Goal: Task Accomplishment & Management: Use online tool/utility

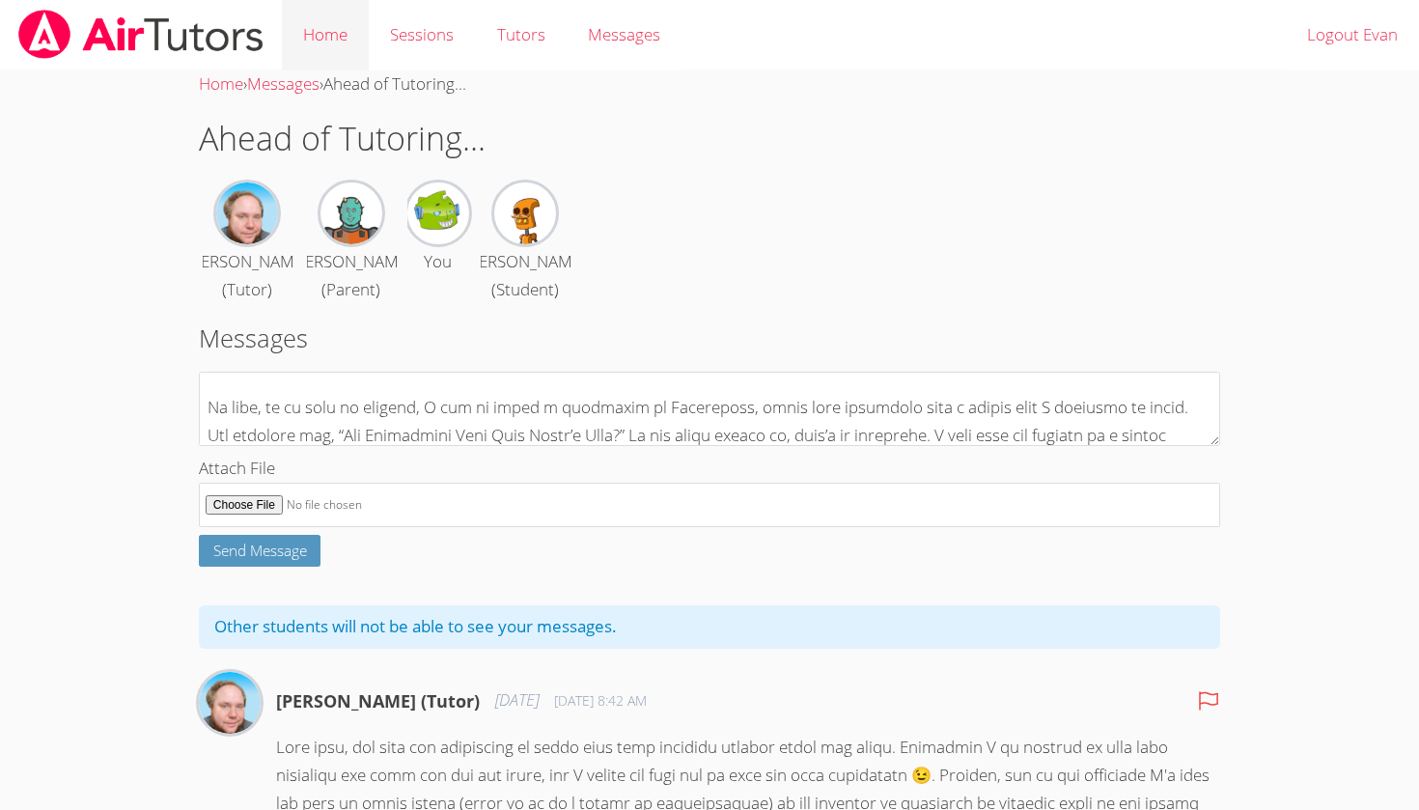
click at [322, 33] on link "Home" at bounding box center [325, 35] width 87 height 70
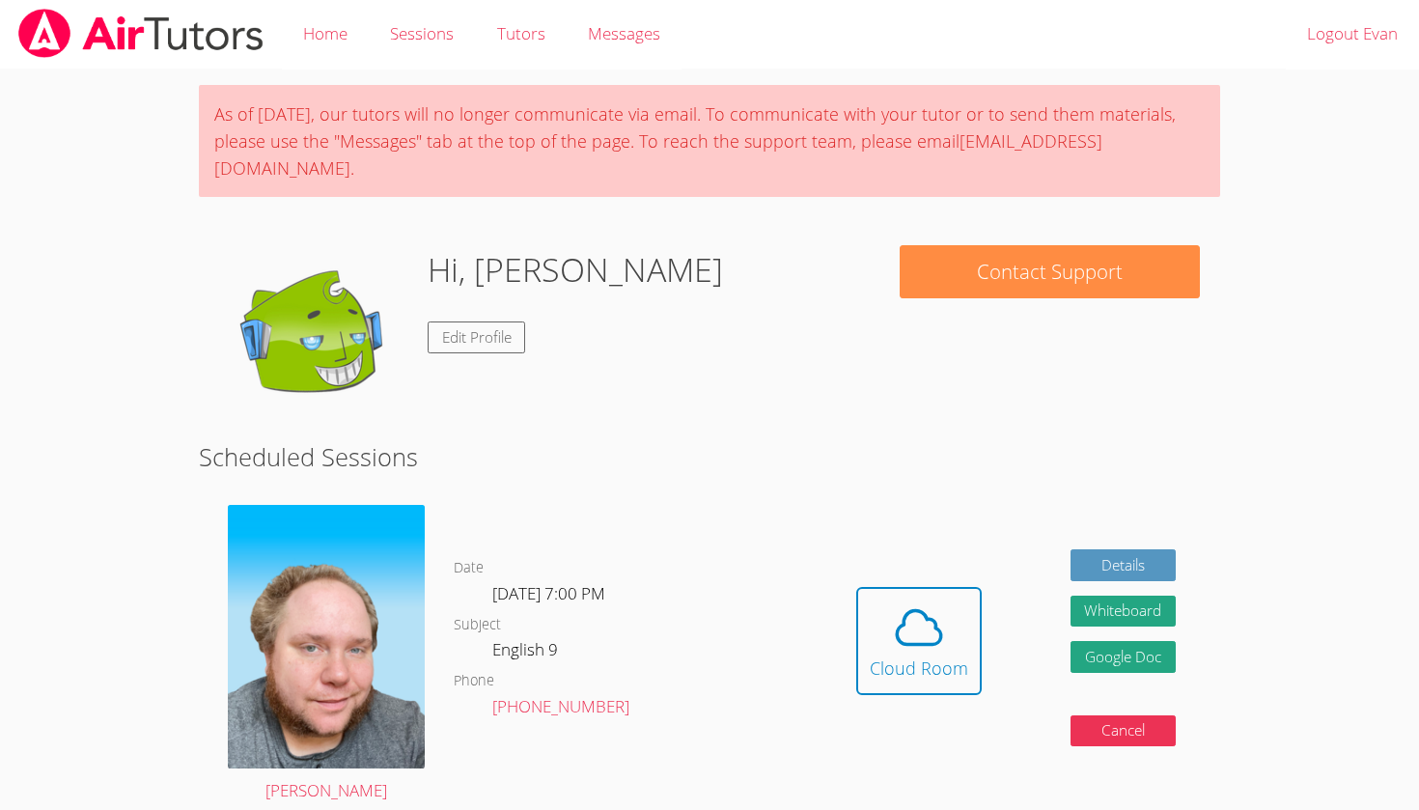
scroll to position [76, 0]
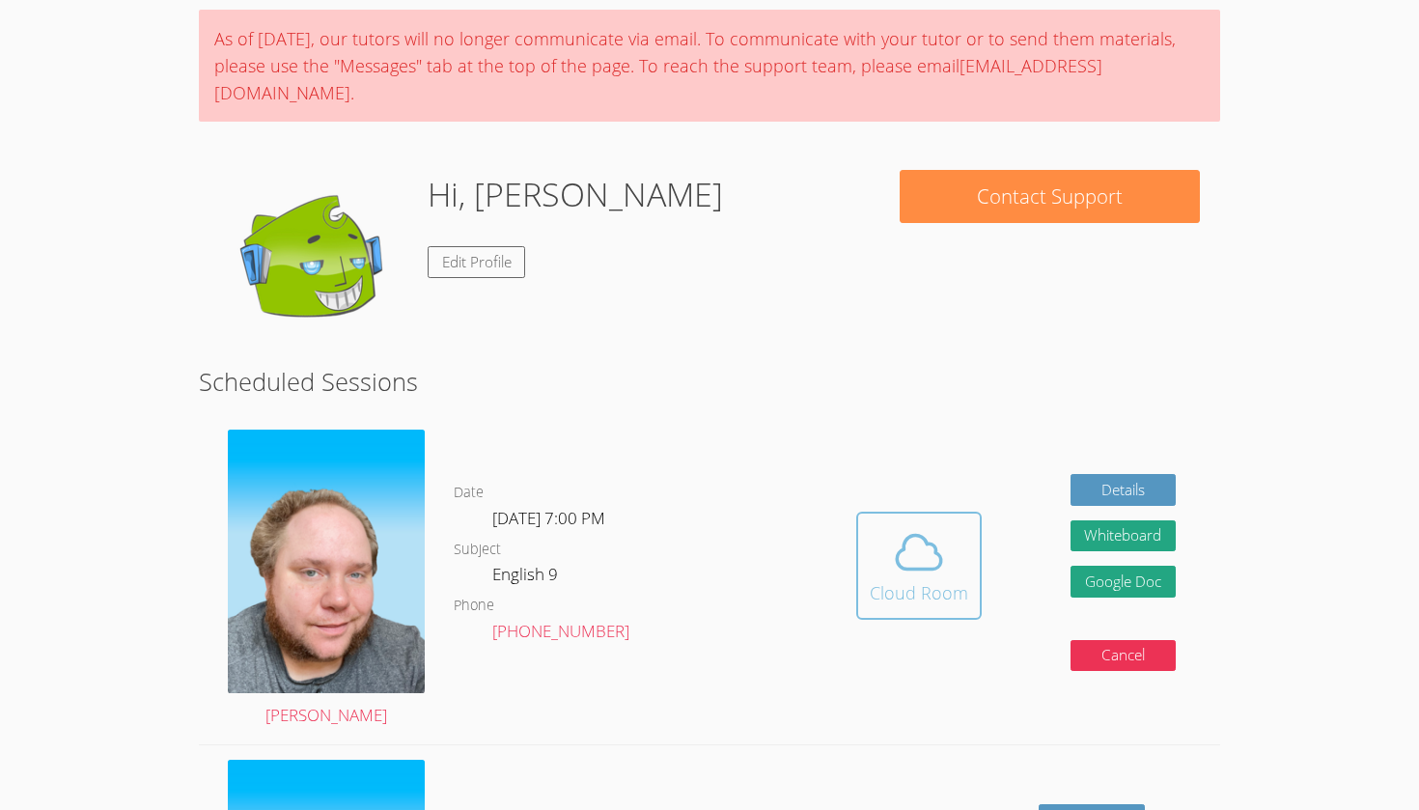
click at [943, 537] on icon at bounding box center [919, 552] width 54 height 54
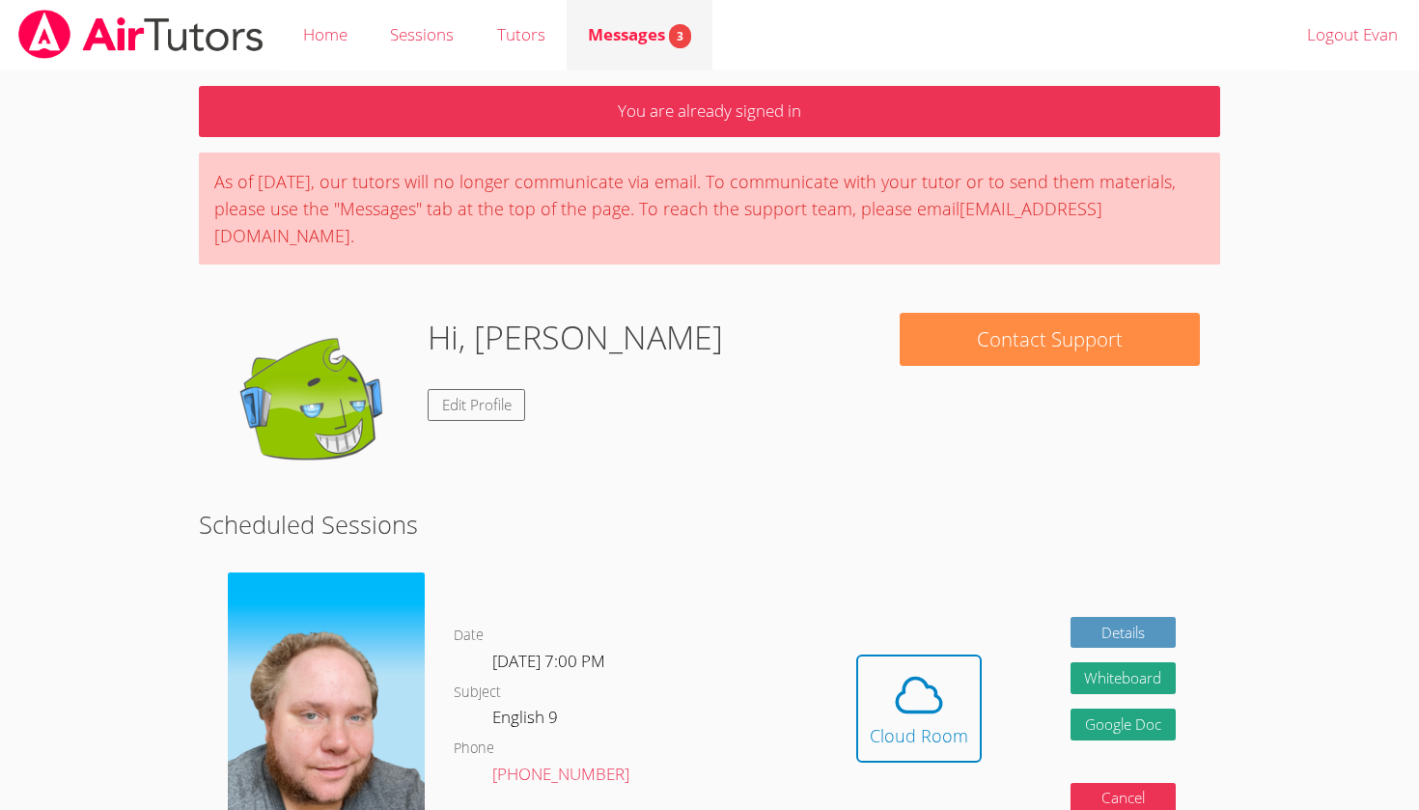
click at [646, 25] on span "Messages 3" at bounding box center [639, 34] width 103 height 22
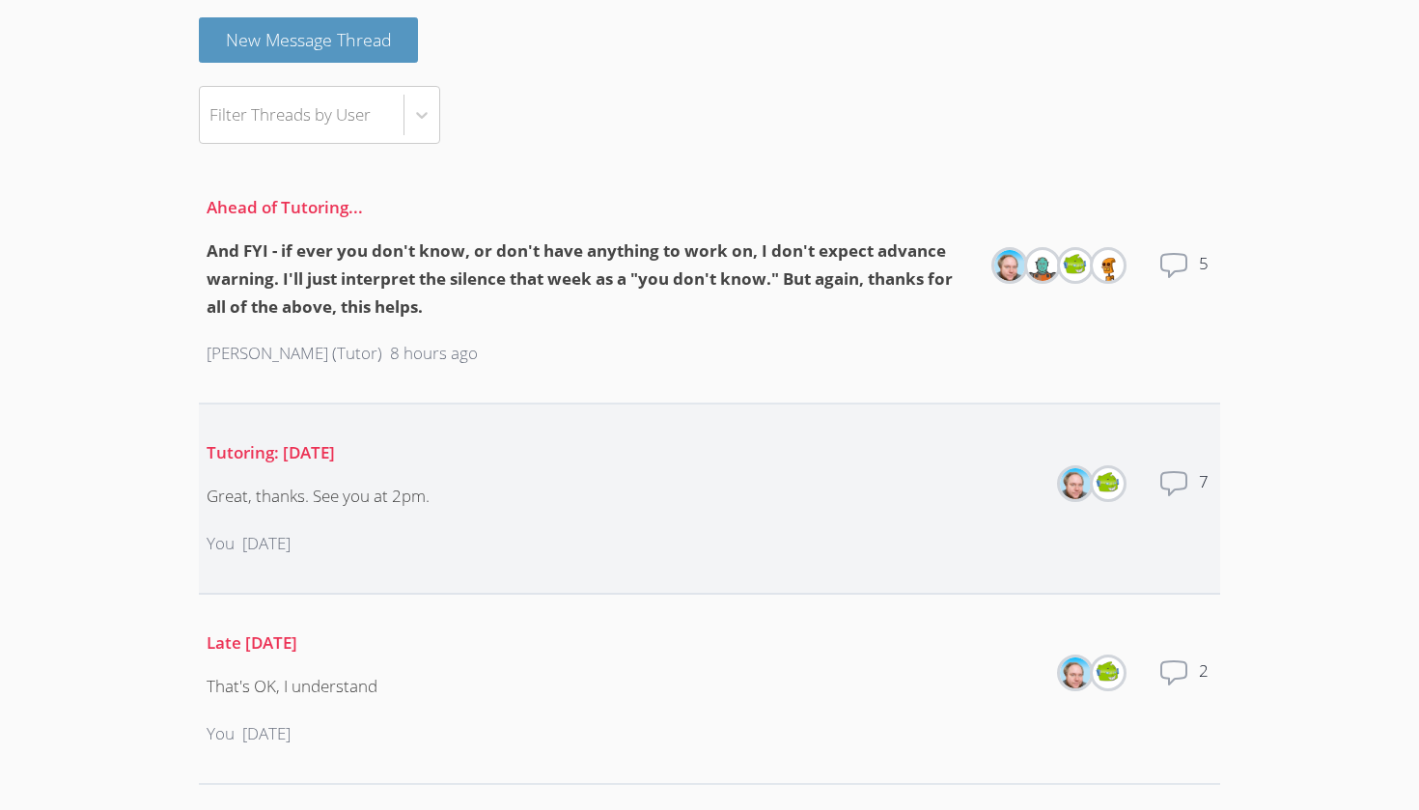
scroll to position [187, 0]
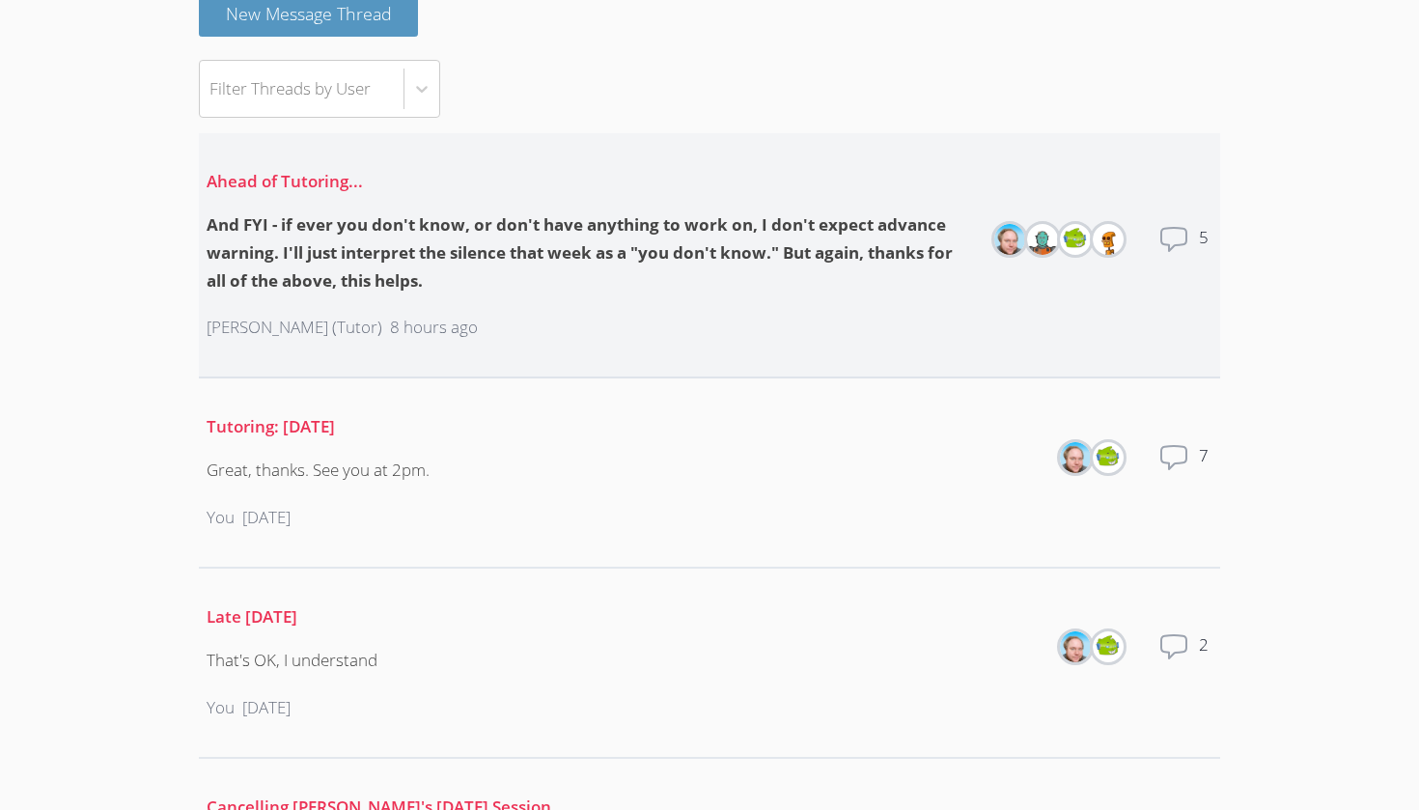
click at [606, 274] on div "And FYI - if ever you don't know, or don't have anything to work on, I don't ex…" at bounding box center [590, 253] width 766 height 84
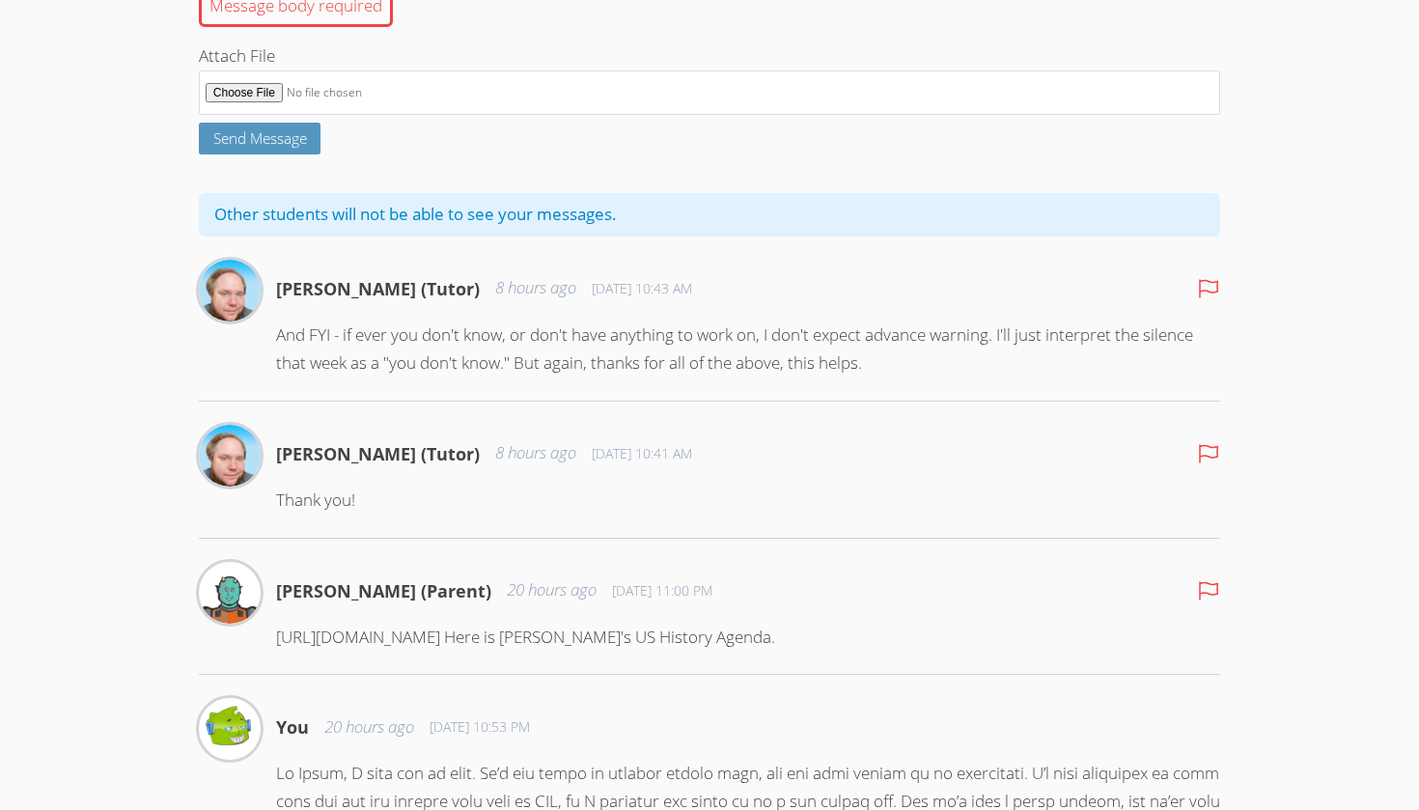
scroll to position [14, 0]
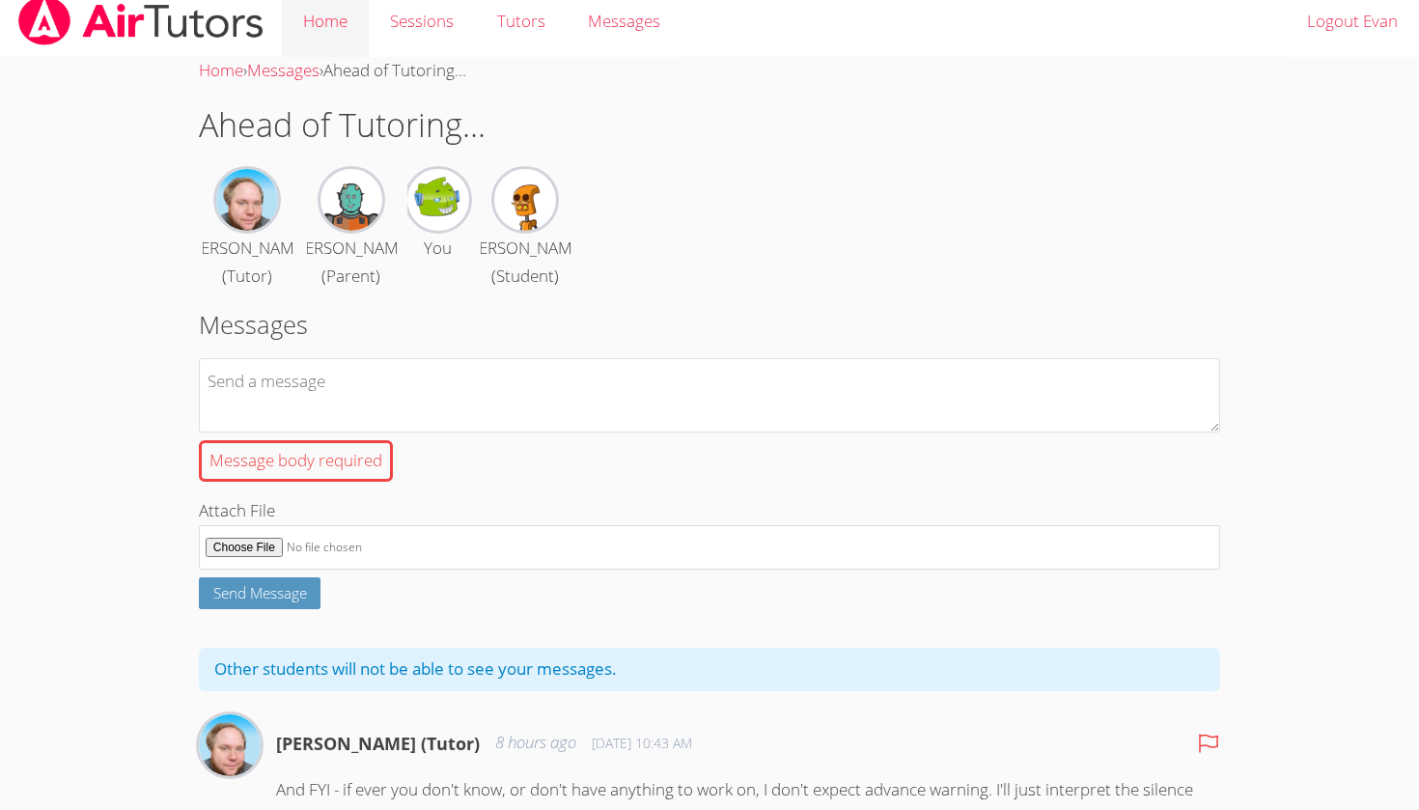
click at [347, 14] on link "Home" at bounding box center [325, 21] width 87 height 70
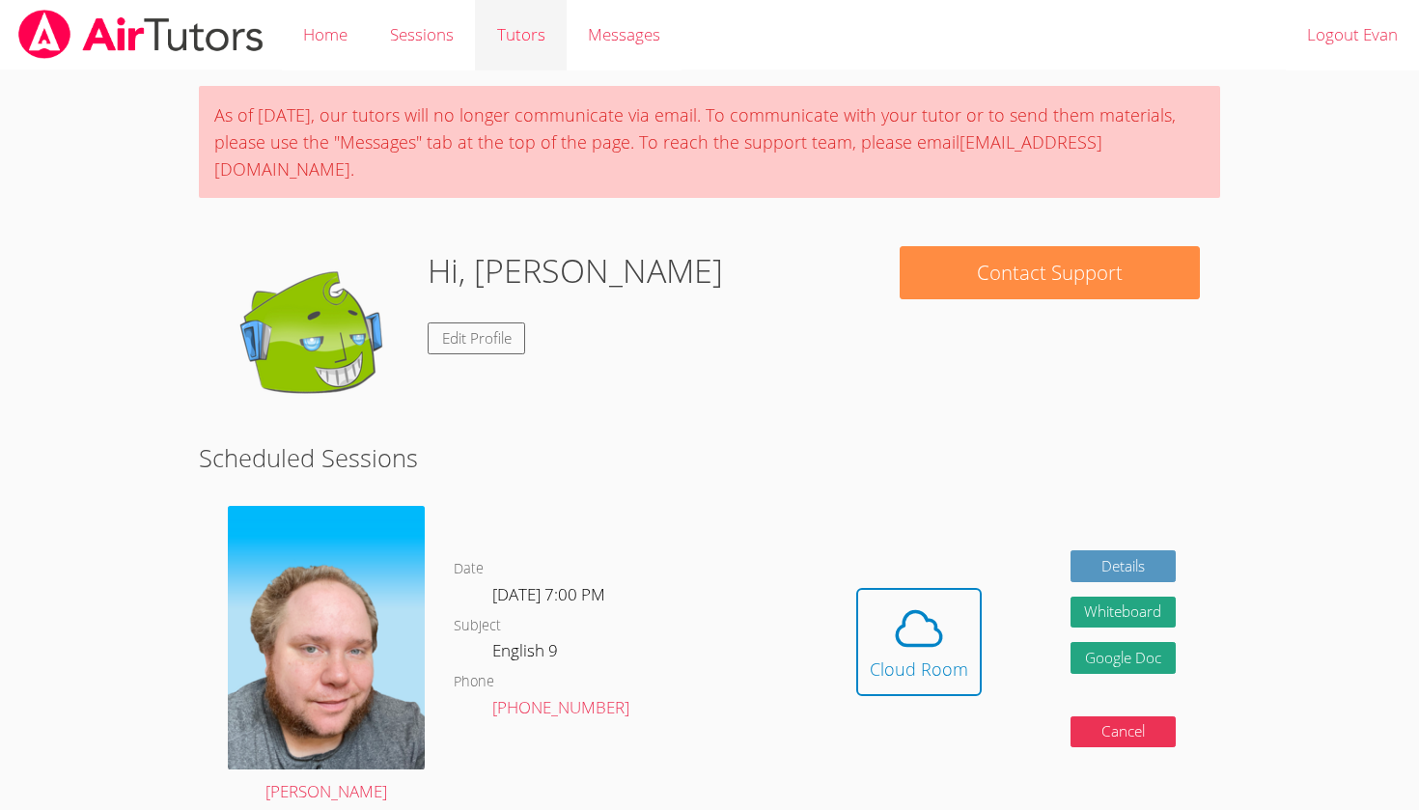
click at [500, 3] on link "Tutors" at bounding box center [520, 35] width 91 height 70
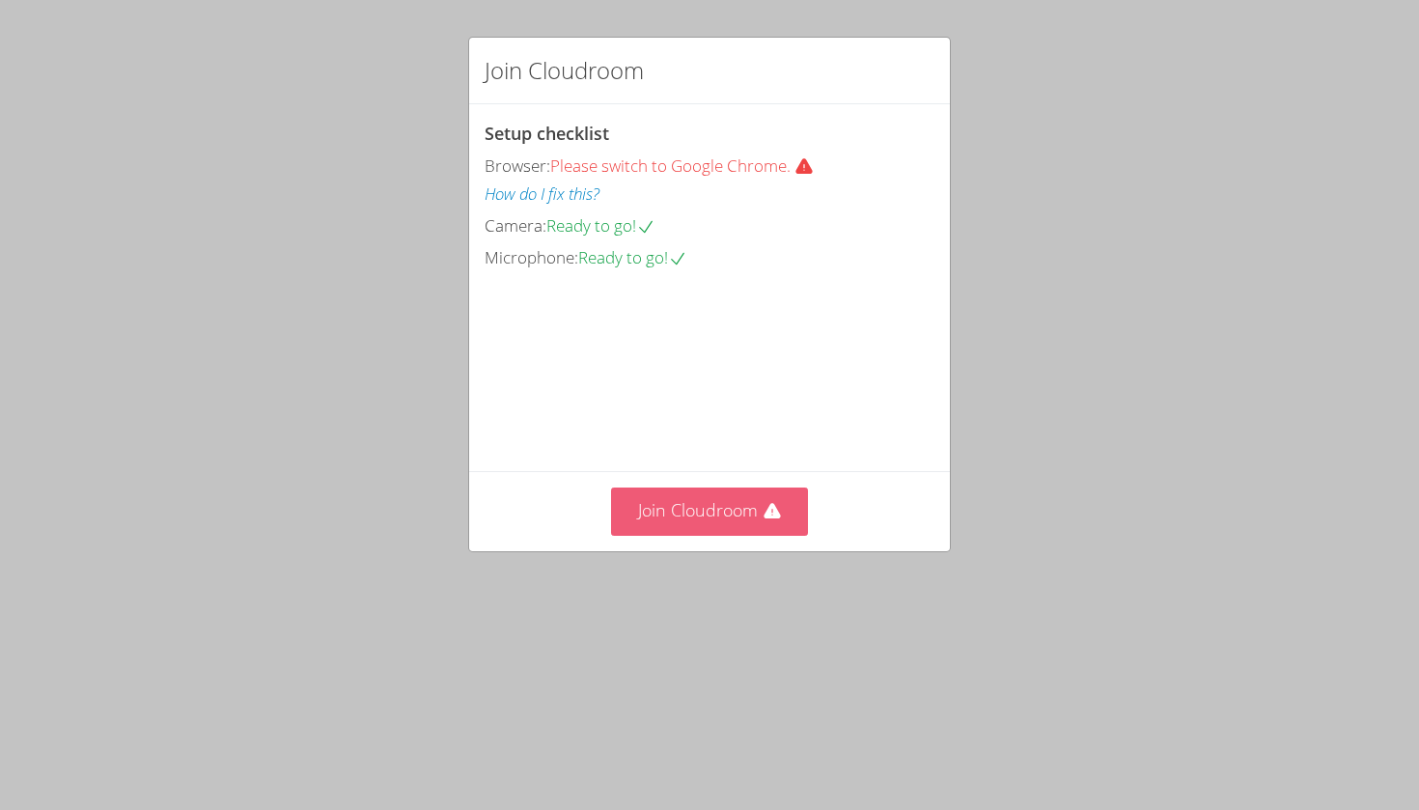
click at [737, 535] on button "Join Cloudroom" at bounding box center [710, 510] width 198 height 47
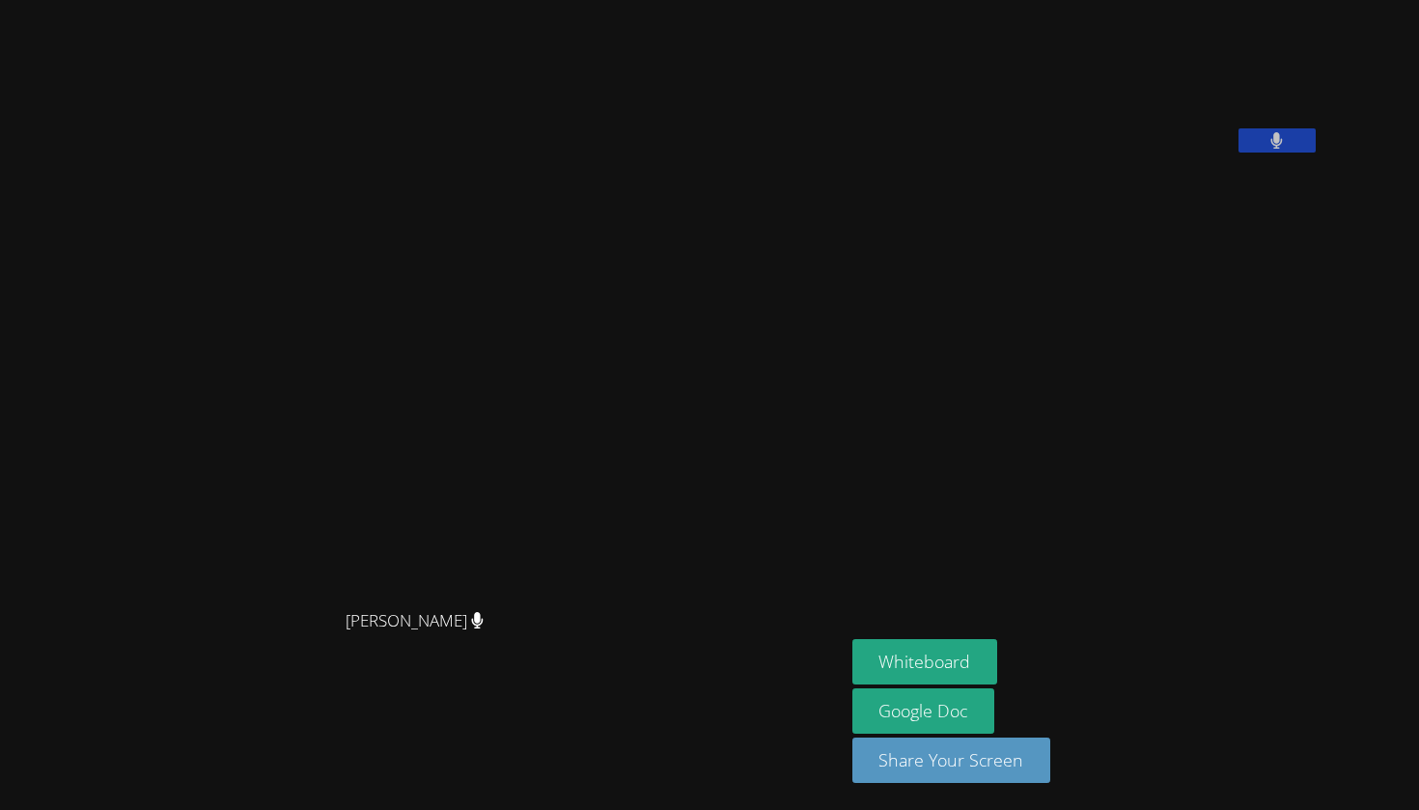
click at [1086, 809] on aside "Evan Warneck Whiteboard Google Doc Share Your Screen" at bounding box center [1086, 405] width 483 height 810
drag, startPoint x: 1063, startPoint y: 596, endPoint x: 1077, endPoint y: 595, distance: 14.5
click at [1080, 596] on aside "Evan Warneck Whiteboard Google Doc Share Your Screen" at bounding box center [1086, 405] width 483 height 810
click at [1086, 598] on aside "Evan Warneck Whiteboard Google Doc Share Your Screen" at bounding box center [1086, 405] width 483 height 810
click at [1094, 598] on aside "Evan Warneck Whiteboard Google Doc Share Your Screen" at bounding box center [1086, 405] width 483 height 810
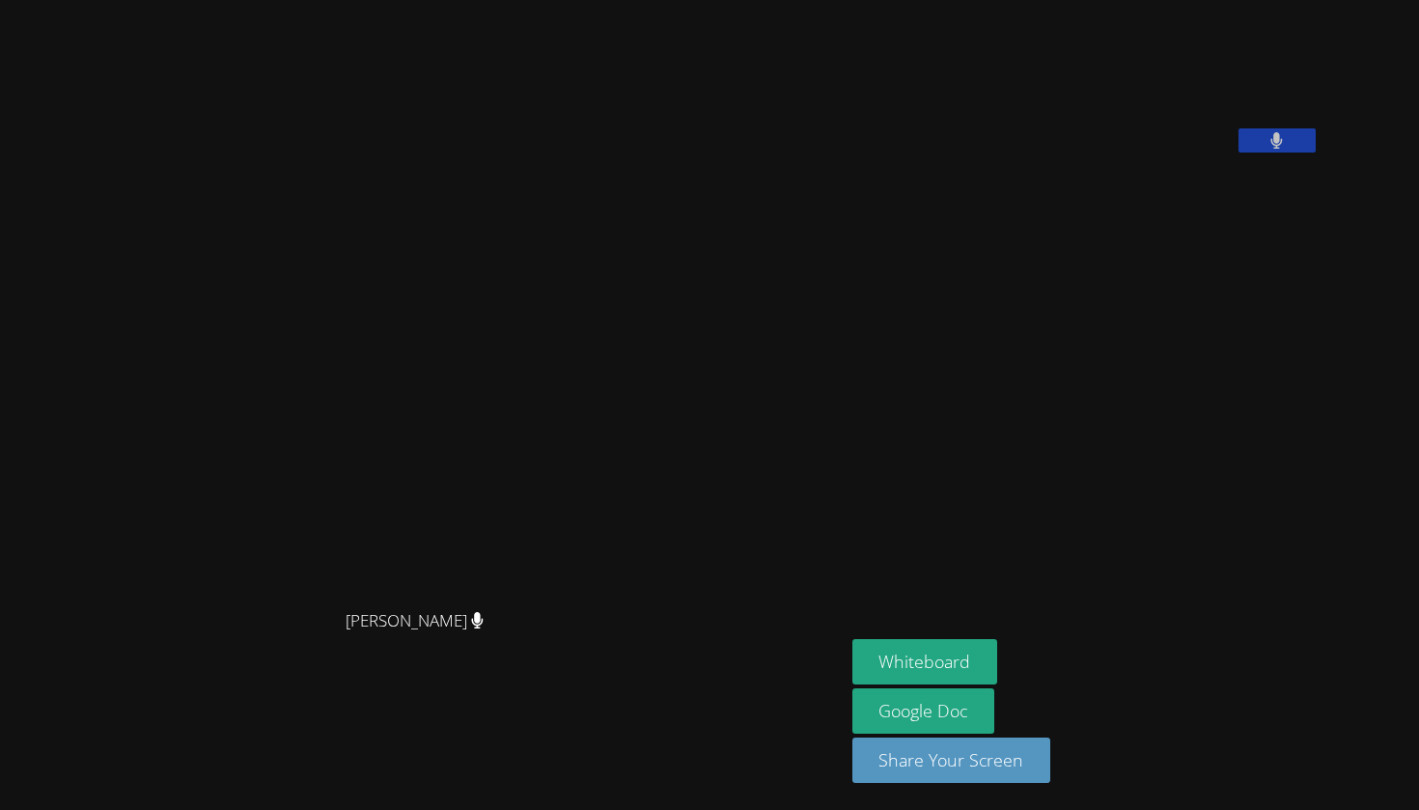
click at [1094, 598] on aside "Evan Warneck Whiteboard Google Doc Share Your Screen" at bounding box center [1086, 405] width 483 height 810
drag, startPoint x: 1092, startPoint y: 595, endPoint x: 1150, endPoint y: 596, distance: 58.9
click at [1110, 600] on aside "Evan Warneck Whiteboard Google Doc Share Your Screen" at bounding box center [1086, 405] width 483 height 810
click at [1151, 595] on aside "Evan Warneck Whiteboard Google Doc Share Your Screen" at bounding box center [1086, 405] width 483 height 810
click at [1167, 555] on aside "Evan Warneck Whiteboard Google Doc Share Your Screen" at bounding box center [1086, 405] width 483 height 810
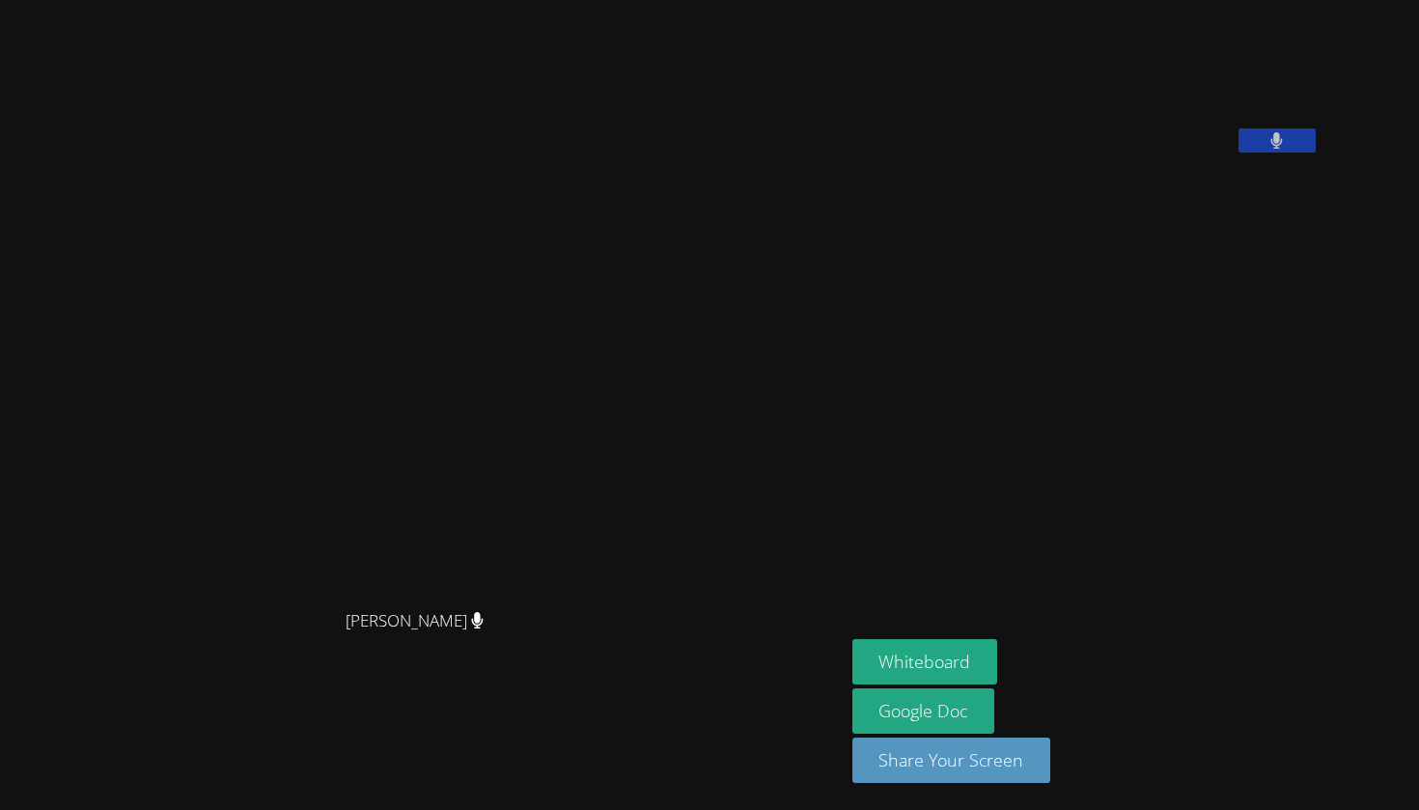
drag, startPoint x: 1167, startPoint y: 555, endPoint x: 1180, endPoint y: 556, distance: 13.5
click at [1180, 558] on aside "Evan Warneck Whiteboard Google Doc Share Your Screen" at bounding box center [1086, 405] width 483 height 810
click at [1187, 559] on aside "Evan Warneck Whiteboard Google Doc Share Your Screen" at bounding box center [1086, 405] width 483 height 810
drag, startPoint x: 1186, startPoint y: 560, endPoint x: 1202, endPoint y: 565, distance: 16.2
click at [1203, 565] on aside "Evan Warneck Whiteboard Google Doc Share Your Screen" at bounding box center [1086, 405] width 483 height 810
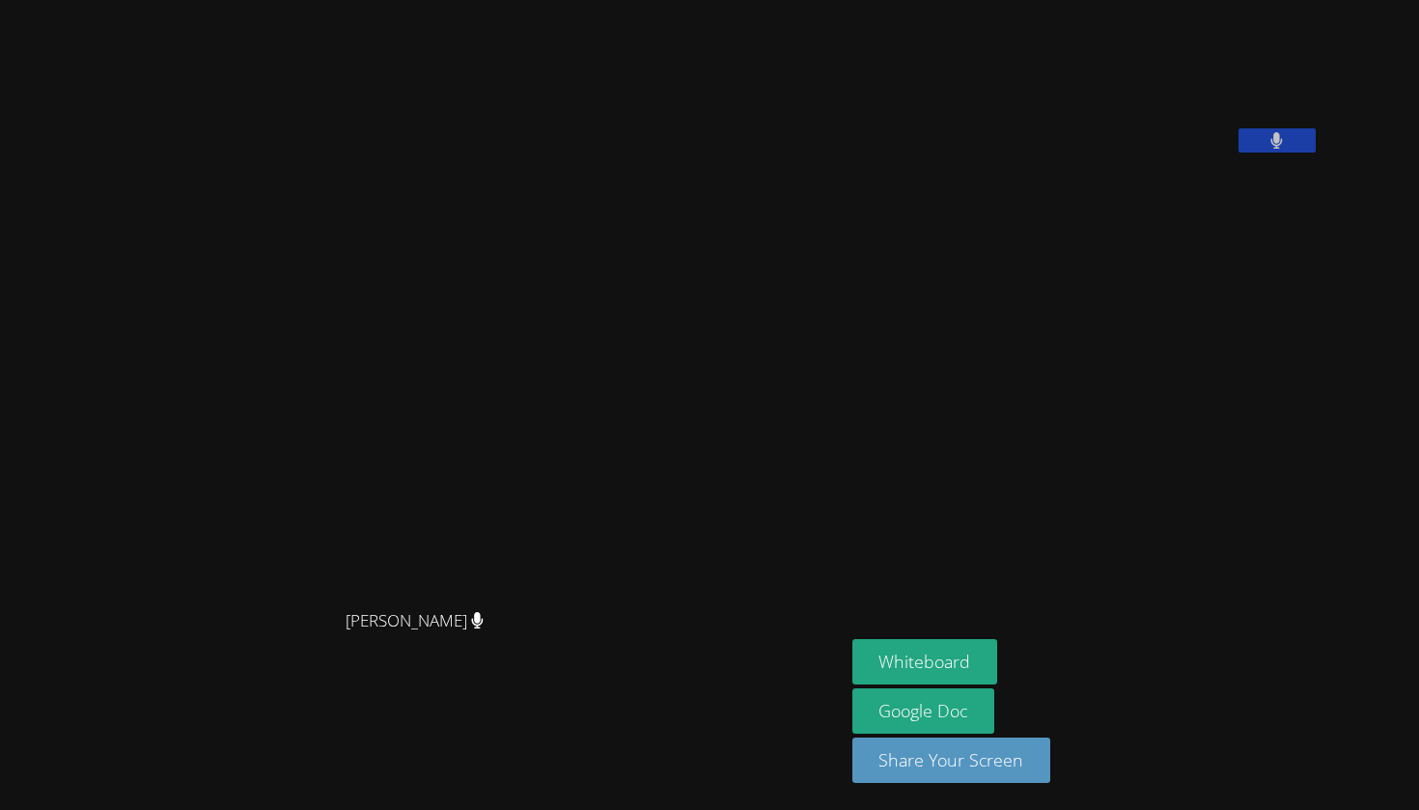
click at [1205, 566] on aside "Evan Warneck Whiteboard Google Doc Share Your Screen" at bounding box center [1086, 405] width 483 height 810
click at [1204, 566] on aside "Evan Warneck Whiteboard Google Doc Share Your Screen" at bounding box center [1086, 405] width 483 height 810
click at [1199, 564] on aside "Evan Warneck Whiteboard Google Doc Share Your Screen" at bounding box center [1086, 405] width 483 height 810
drag, startPoint x: 1238, startPoint y: 567, endPoint x: 1262, endPoint y: 570, distance: 24.4
click at [1259, 573] on aside "Evan Warneck Whiteboard Google Doc Share Your Screen" at bounding box center [1086, 405] width 483 height 810
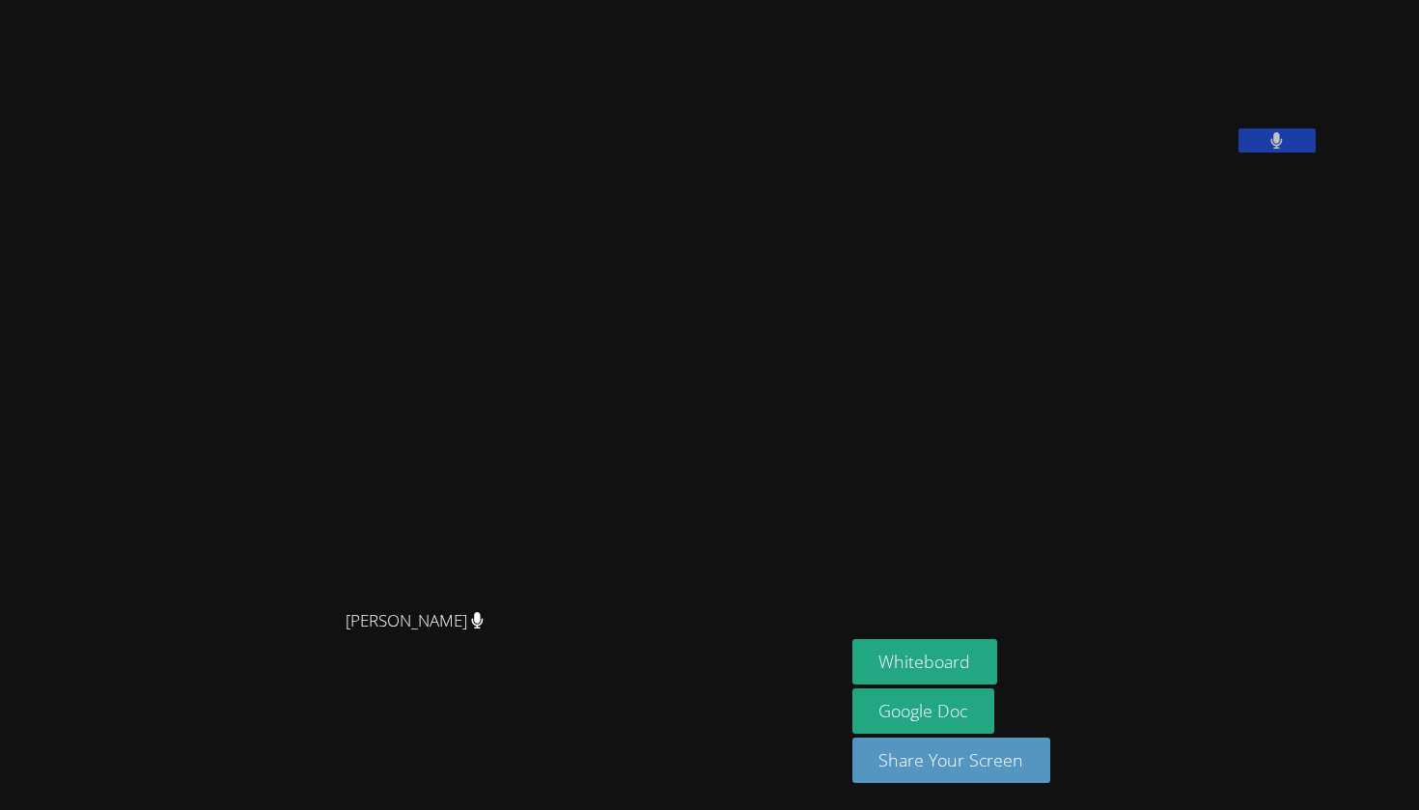
click at [1281, 574] on aside "Evan Warneck Whiteboard Google Doc Share Your Screen" at bounding box center [1086, 405] width 483 height 810
click at [995, 700] on link "Google Doc" at bounding box center [923, 710] width 143 height 45
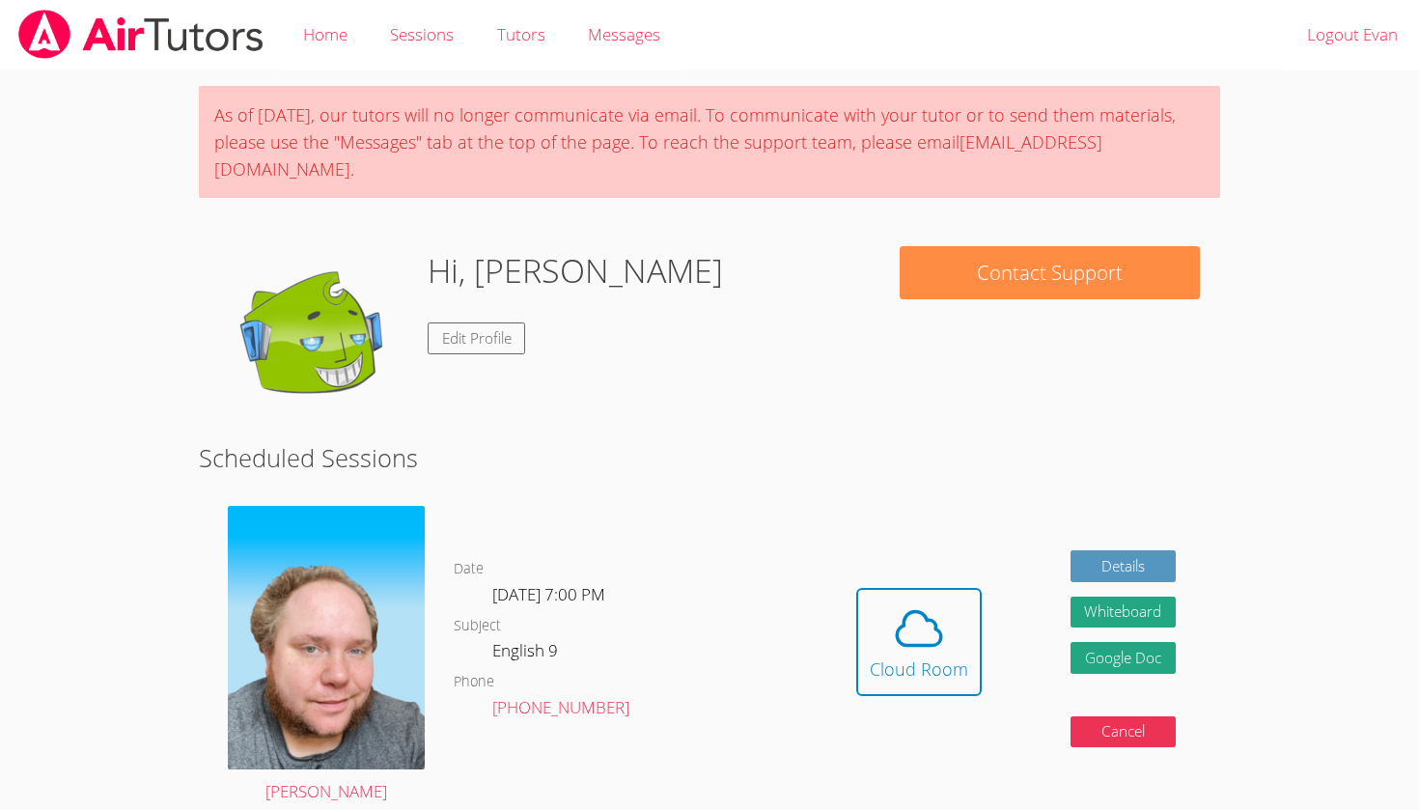
scroll to position [76, 0]
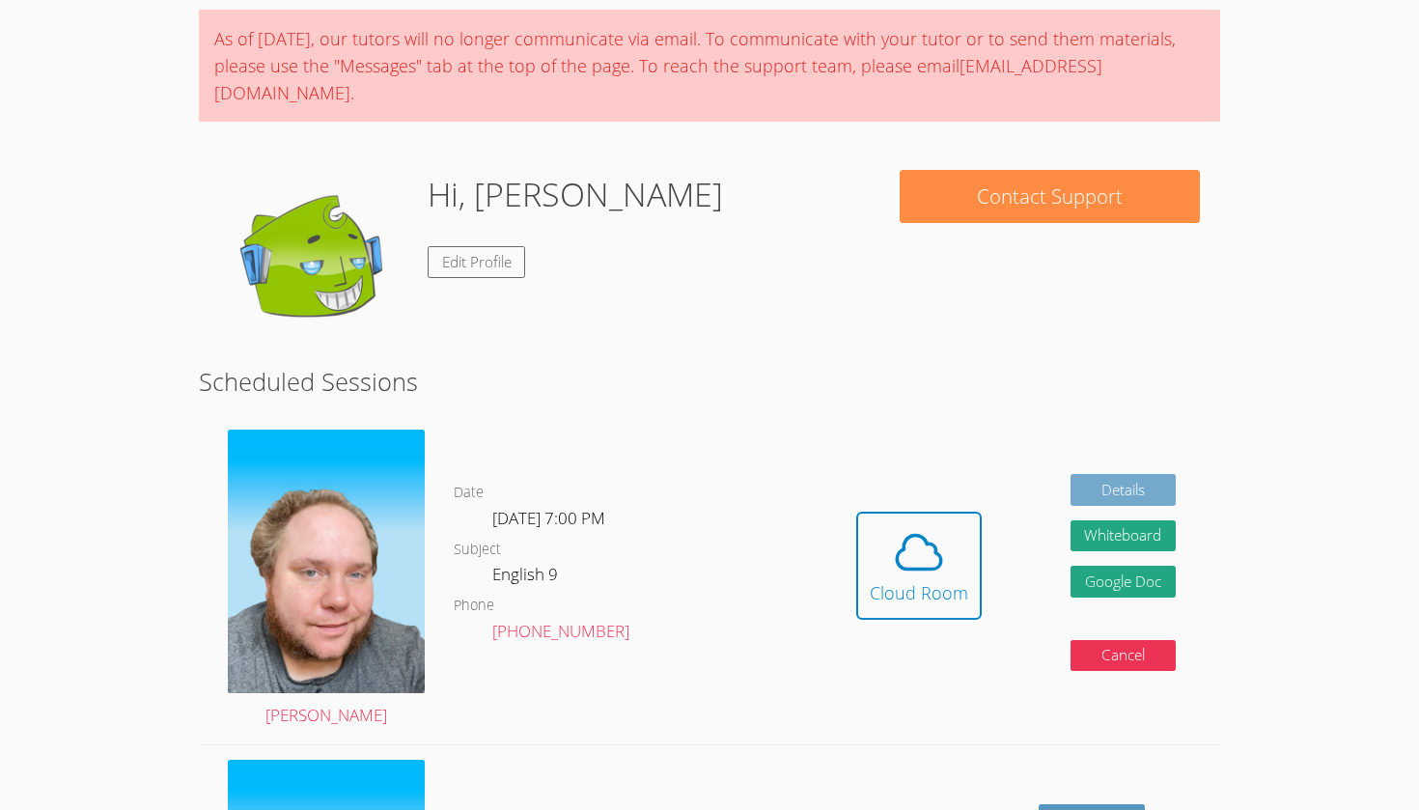
click at [1150, 474] on link "Details" at bounding box center [1123, 490] width 106 height 32
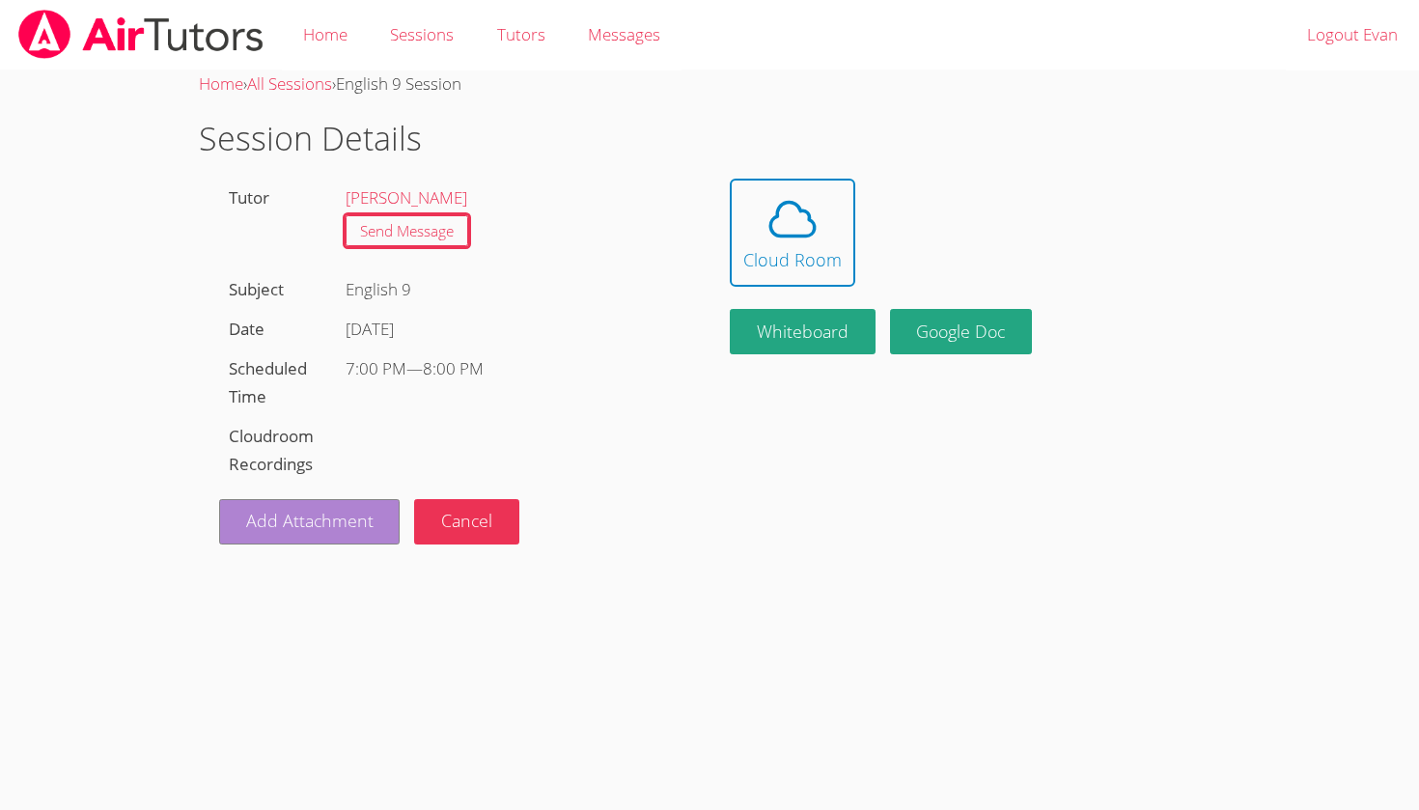
click at [346, 508] on link "Add Attachment" at bounding box center [309, 521] width 181 height 45
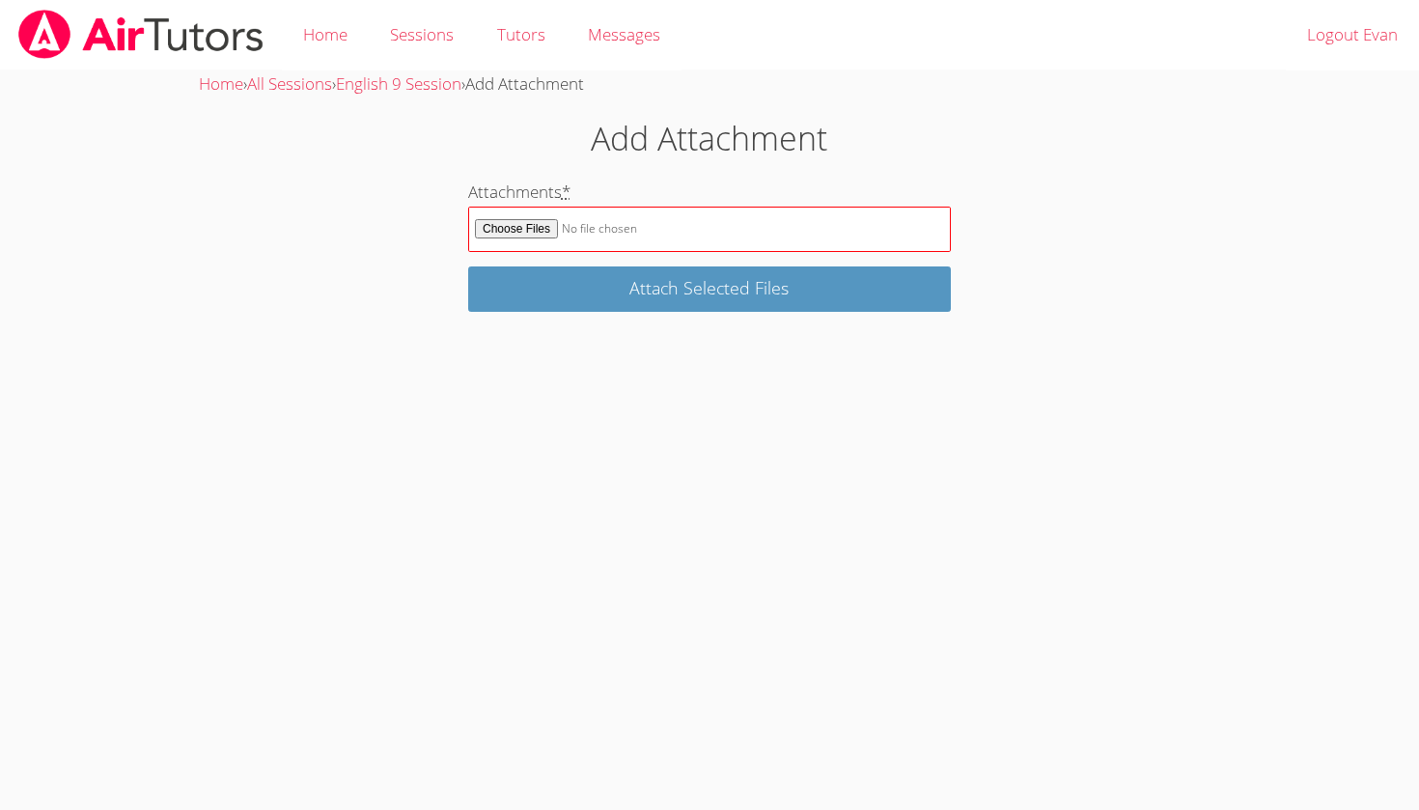
click at [549, 227] on input "Attachments *" at bounding box center [709, 229] width 483 height 45
type input "C:\fakepath\Pocahontas Paragraph-Evan Warneck-2.docx"
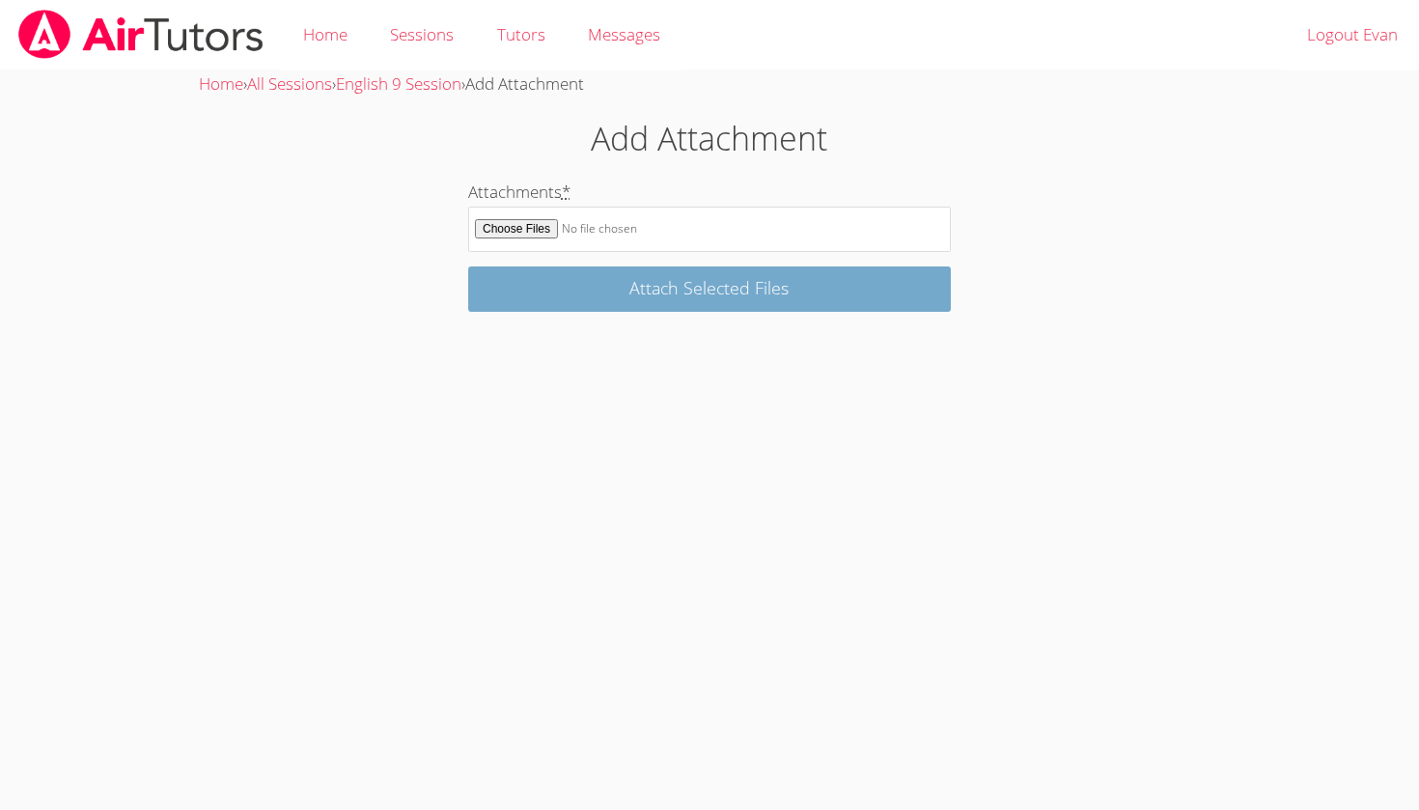
click at [634, 290] on input "Attach Selected Files" at bounding box center [709, 288] width 483 height 45
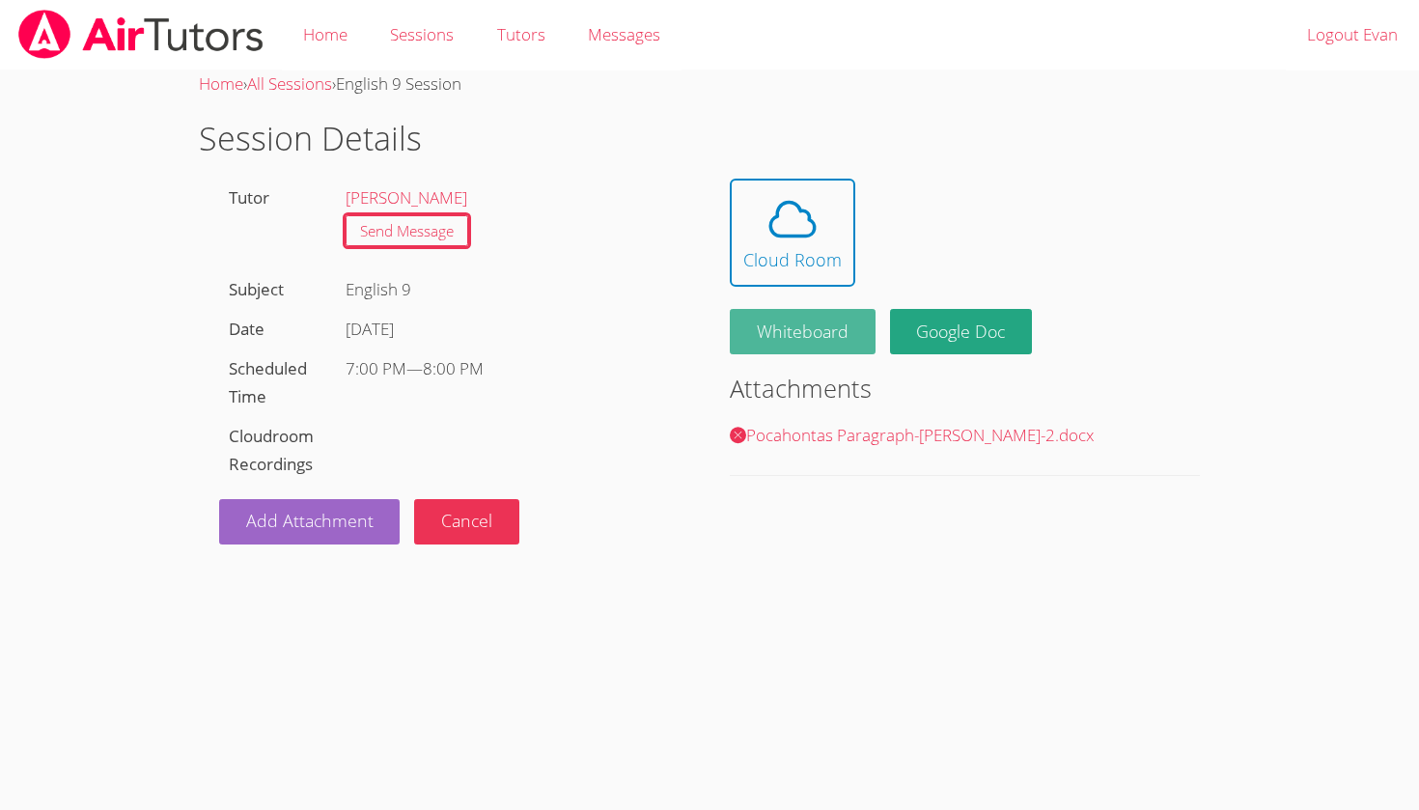
click at [803, 334] on button "Whiteboard" at bounding box center [803, 331] width 146 height 45
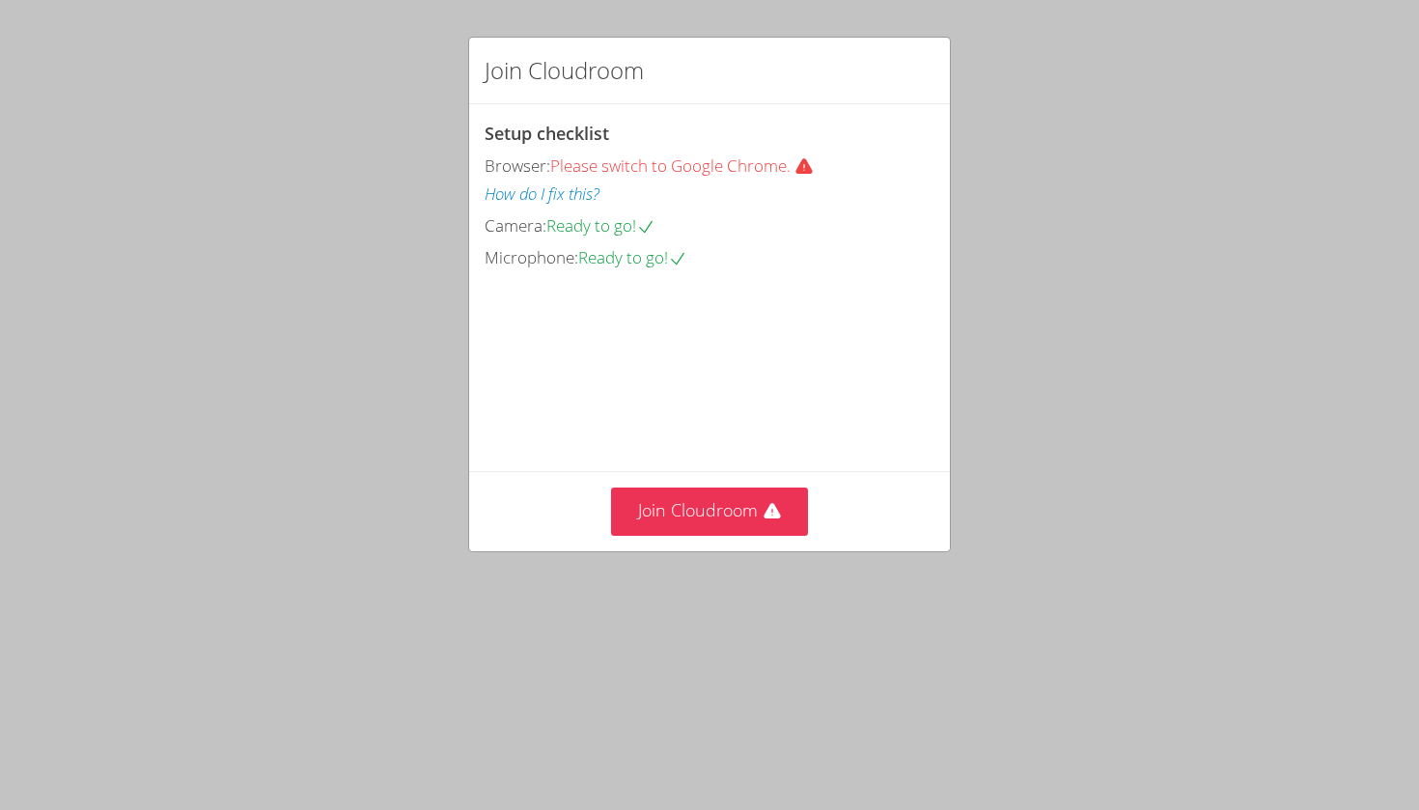
click at [696, 550] on div "Join Cloudroom" at bounding box center [709, 510] width 481 height 79
click at [693, 535] on button "Join Cloudroom" at bounding box center [710, 510] width 198 height 47
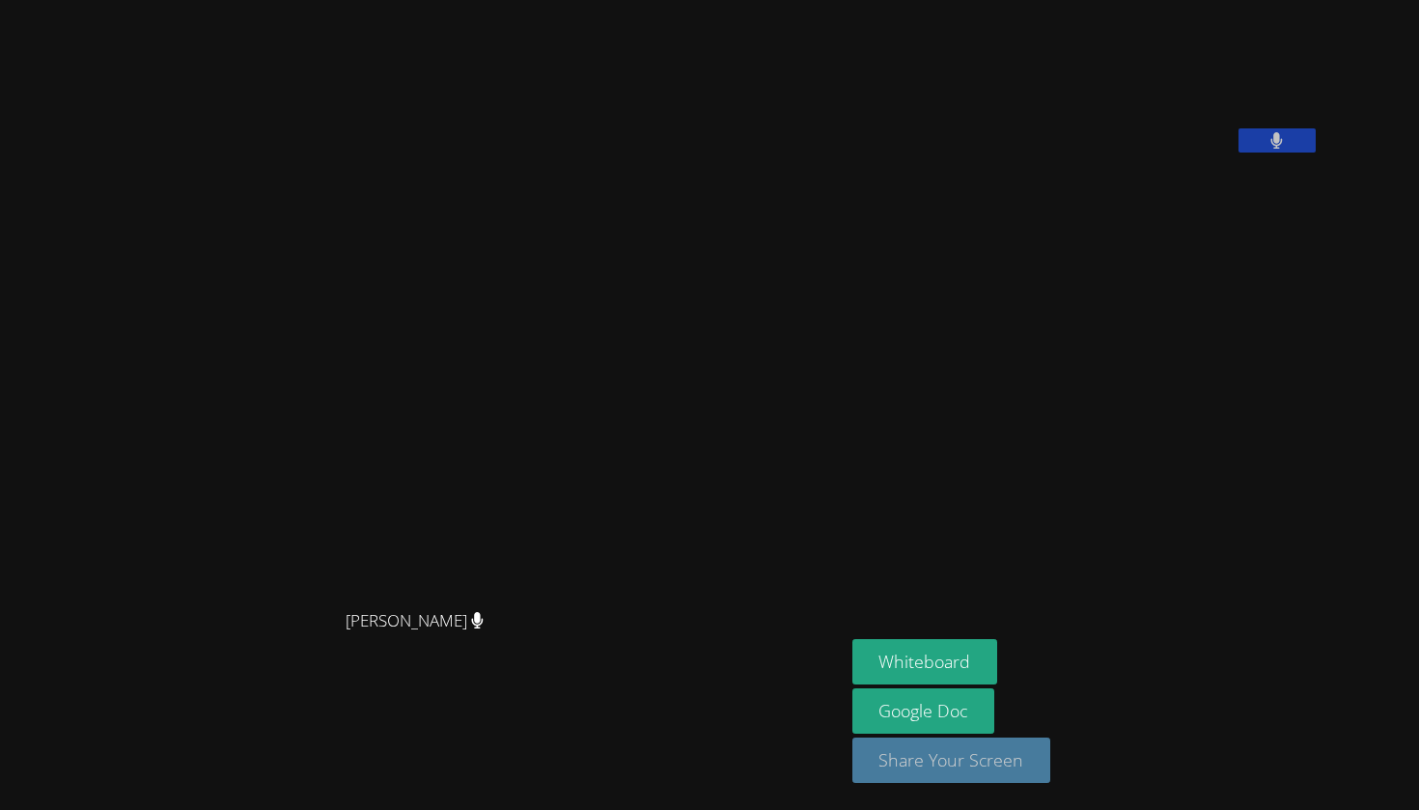
click at [852, 762] on button "Share Your Screen" at bounding box center [951, 759] width 199 height 45
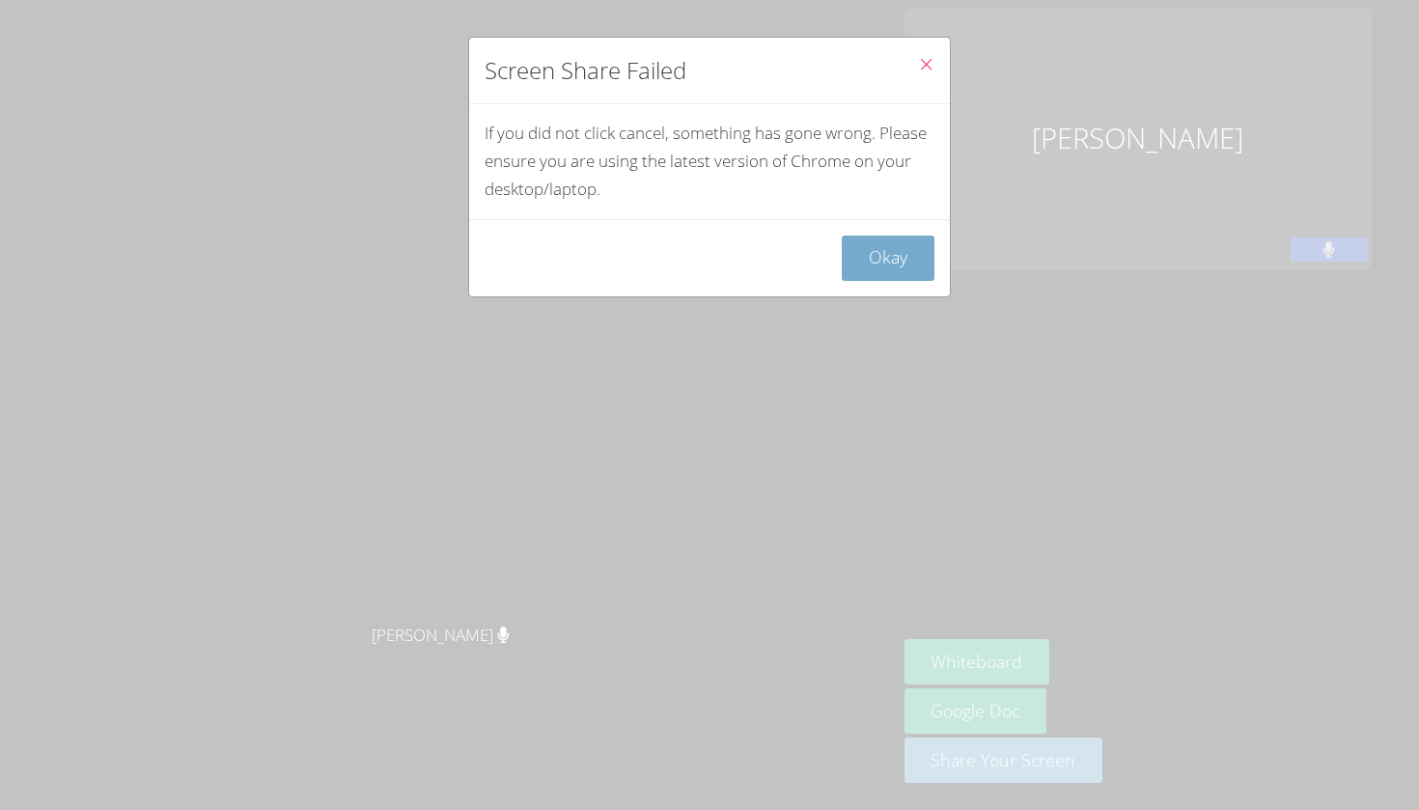
click at [881, 253] on button "Okay" at bounding box center [888, 257] width 93 height 45
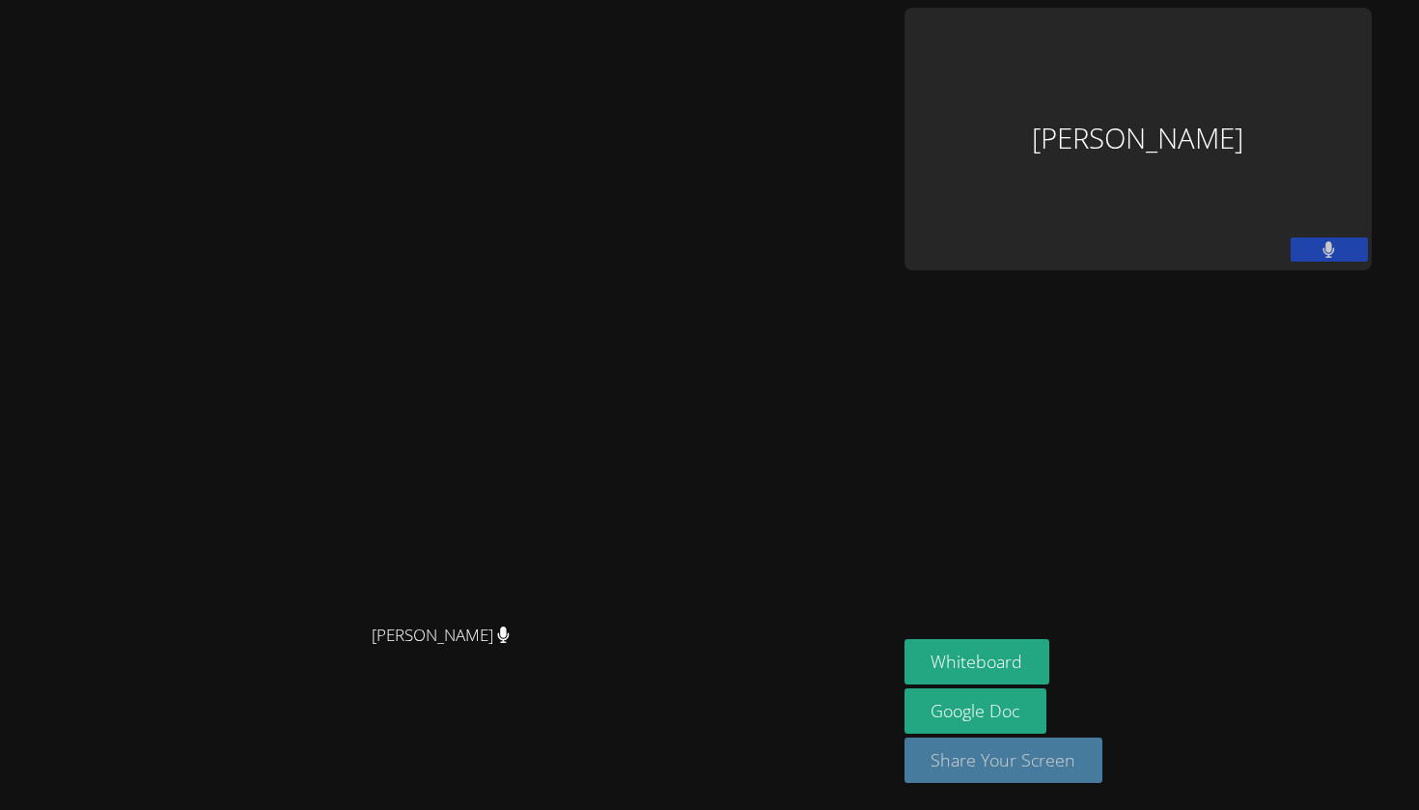
click at [1103, 775] on button "Share Your Screen" at bounding box center [1003, 759] width 199 height 45
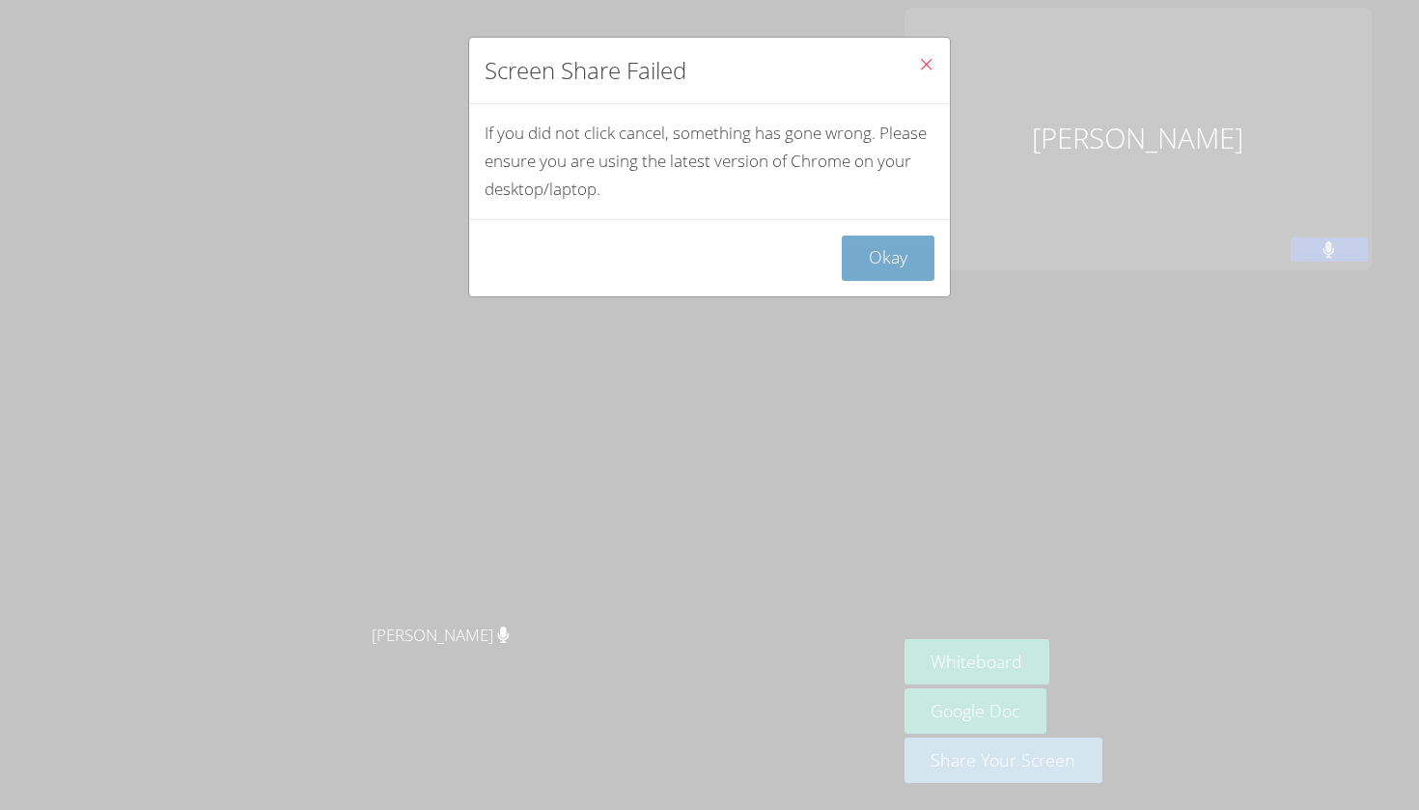
click at [904, 235] on button "Okay" at bounding box center [888, 257] width 93 height 45
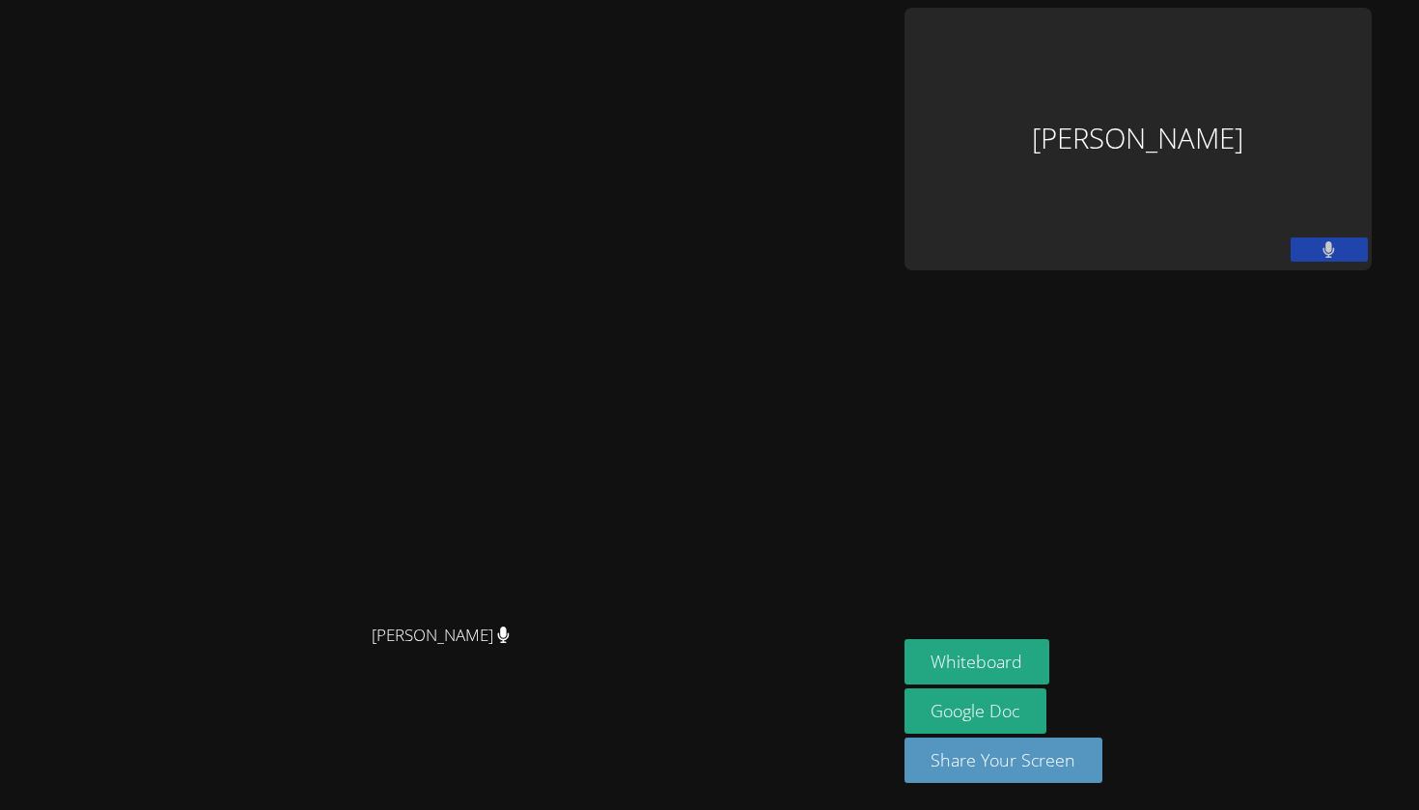
click at [1250, 83] on div "[PERSON_NAME]" at bounding box center [1137, 139] width 467 height 263
click at [1103, 760] on button "Share Your Screen" at bounding box center [1003, 759] width 199 height 45
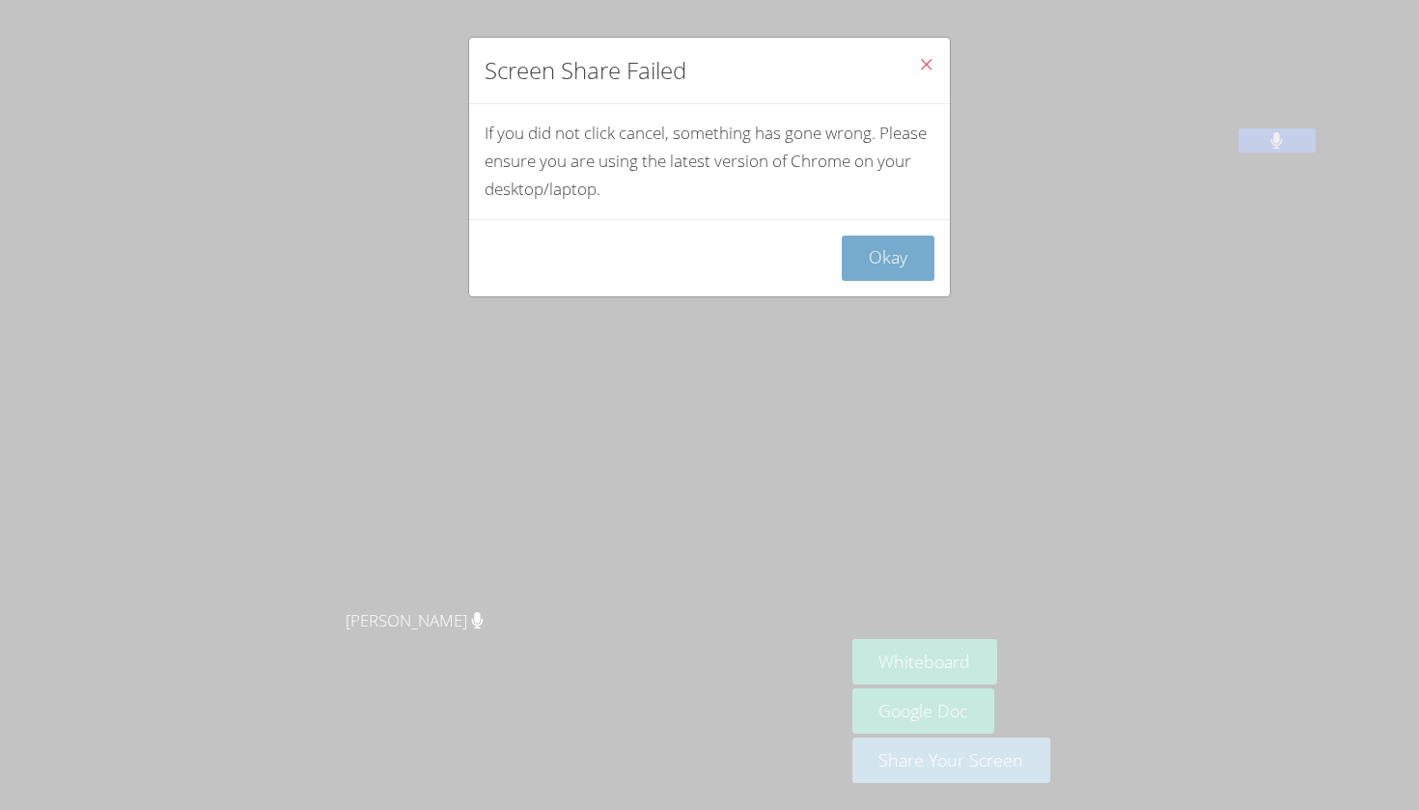
click at [891, 253] on button "Okay" at bounding box center [888, 257] width 93 height 45
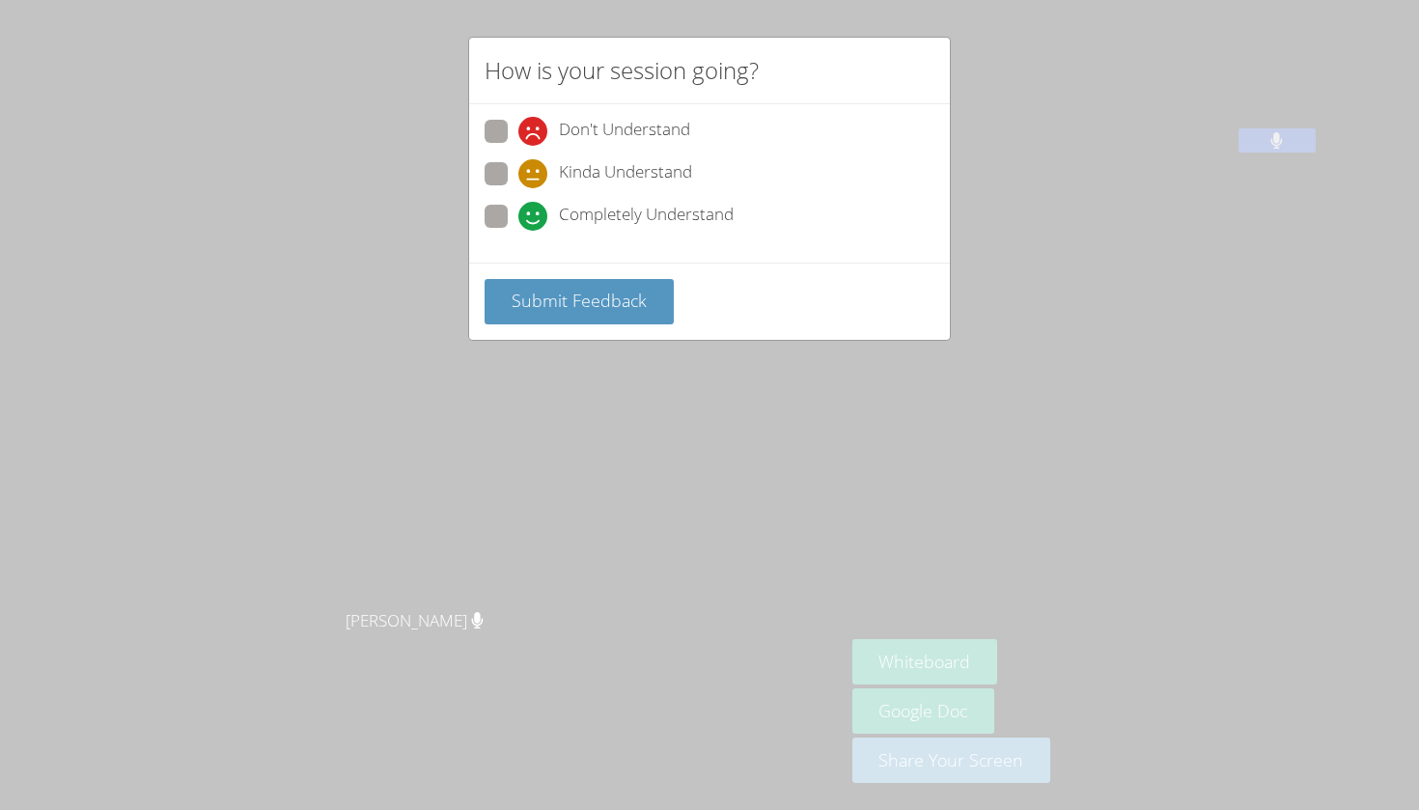
click at [518, 231] on span at bounding box center [518, 231] width 0 height 0
click at [518, 213] on input "Completely Understand" at bounding box center [526, 213] width 16 height 16
radio input "true"
click at [495, 296] on button "Submit Feedback" at bounding box center [579, 301] width 189 height 45
